Goal: Check status: Check status

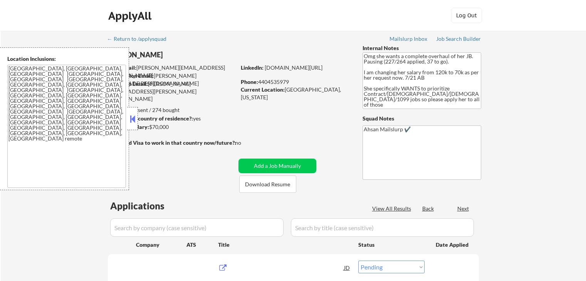
select select ""pending""
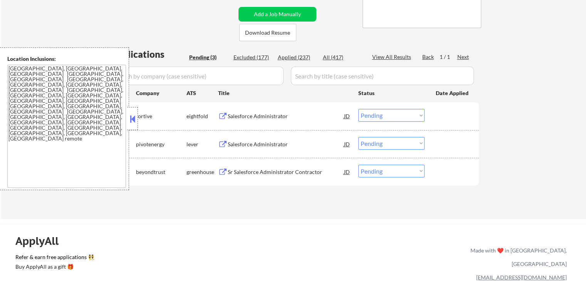
scroll to position [154, 0]
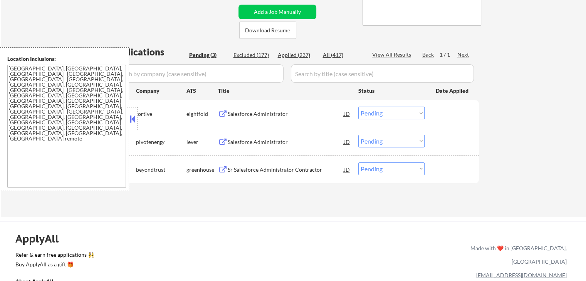
click at [235, 140] on div "Salesforce Administrator" at bounding box center [286, 142] width 116 height 8
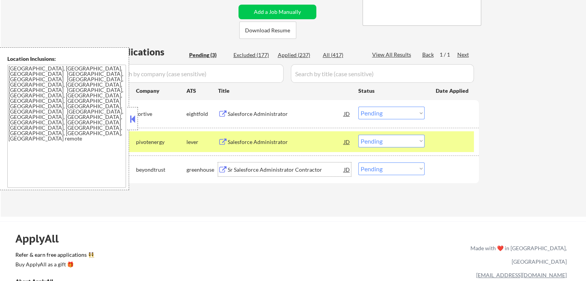
click at [231, 168] on div "Sr Salesforce Administrator Contractor" at bounding box center [286, 170] width 116 height 8
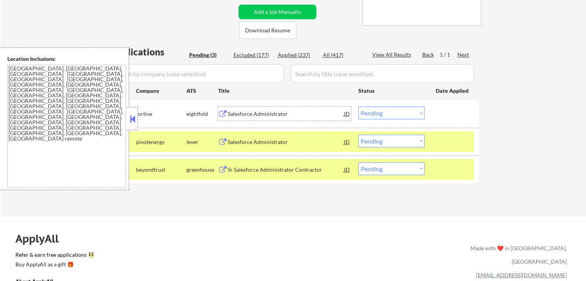
click at [237, 113] on div "Salesforce Administrator" at bounding box center [286, 114] width 116 height 8
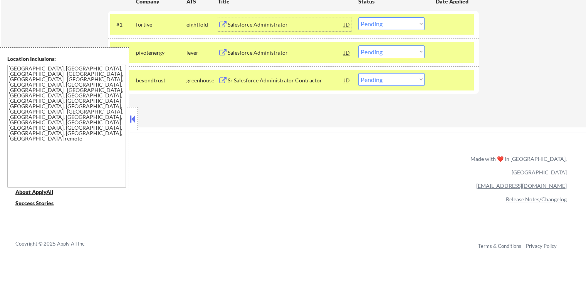
scroll to position [257, 0]
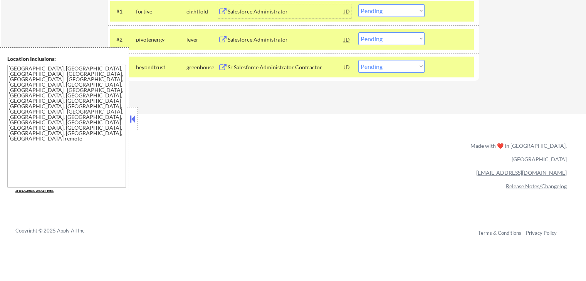
drag, startPoint x: 395, startPoint y: 65, endPoint x: 395, endPoint y: 72, distance: 6.6
click at [395, 65] on select "Choose an option... Pending Applied Excluded (Questions) Excluded (Expired) Exc…" at bounding box center [391, 66] width 66 height 13
select select ""applied""
click at [358, 60] on select "Choose an option... Pending Applied Excluded (Questions) Excluded (Expired) Exc…" at bounding box center [391, 66] width 66 height 13
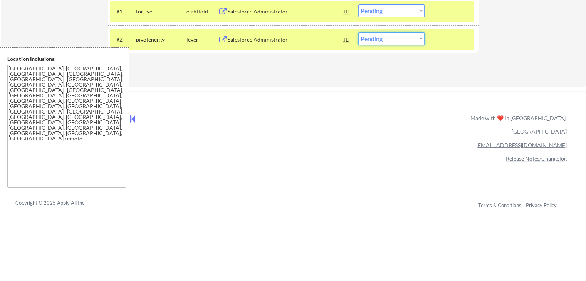
click at [394, 36] on select "Choose an option... Pending Applied Excluded (Questions) Excluded (Expired) Exc…" at bounding box center [391, 38] width 66 height 13
select select ""applied""
click at [358, 32] on select "Choose an option... Pending Applied Excluded (Questions) Excluded (Expired) Exc…" at bounding box center [391, 38] width 66 height 13
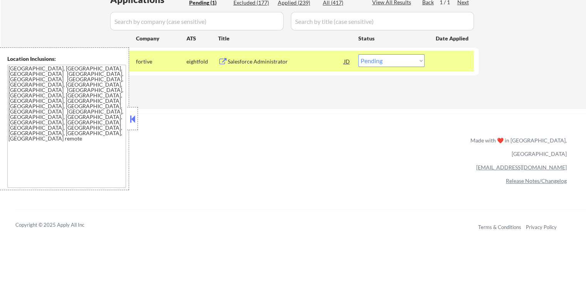
scroll to position [154, 0]
